Goal: Navigation & Orientation: Find specific page/section

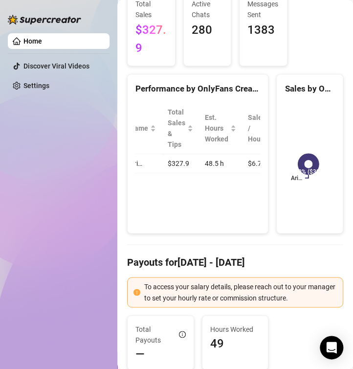
scroll to position [0, 21]
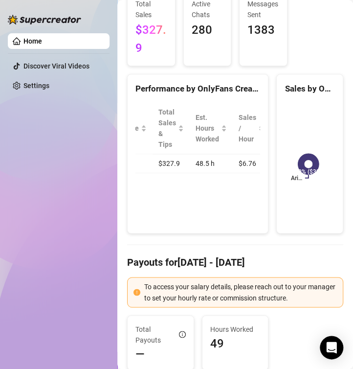
click at [35, 42] on link "Home" at bounding box center [32, 41] width 19 height 8
